Goal: Information Seeking & Learning: Learn about a topic

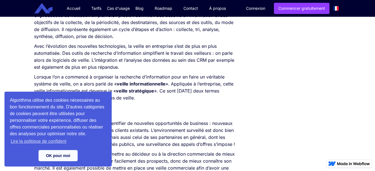
scroll to position [321, 0]
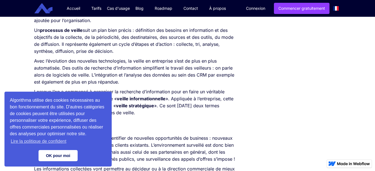
click at [50, 156] on link "OK pour moi" at bounding box center [58, 155] width 39 height 11
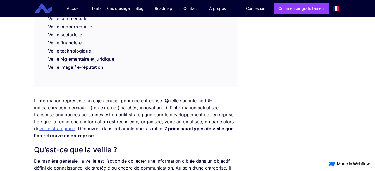
scroll to position [97, 0]
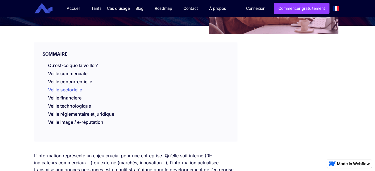
click at [65, 91] on link "Veille sectorielle" at bounding box center [65, 90] width 34 height 6
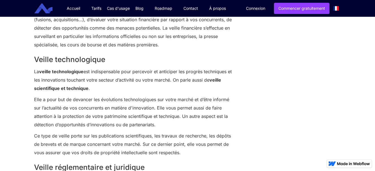
scroll to position [848, 0]
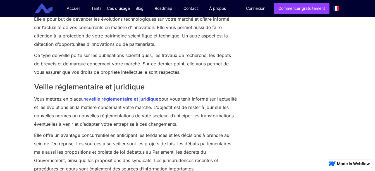
click at [122, 98] on strong "veille réglementaire et juridique" at bounding box center [124, 99] width 70 height 6
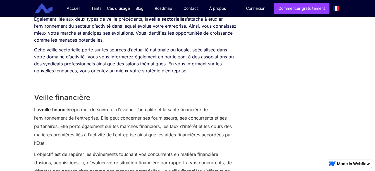
scroll to position [97, 0]
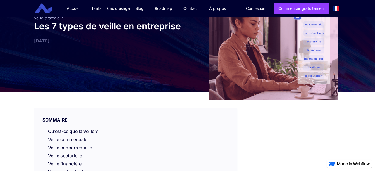
scroll to position [84, 0]
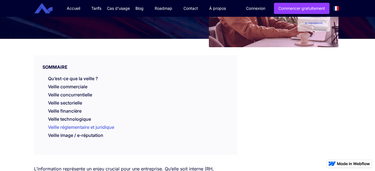
click at [81, 128] on link "Veille réglementaire et juridique" at bounding box center [81, 128] width 66 height 8
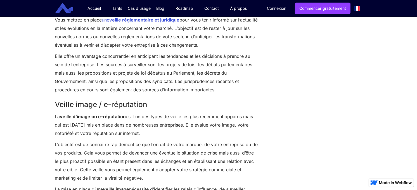
scroll to position [1030, 0]
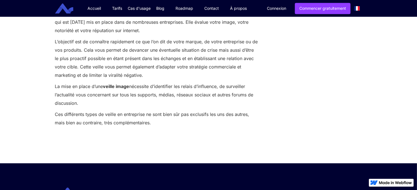
scroll to position [93, 0]
